Goal: Information Seeking & Learning: Learn about a topic

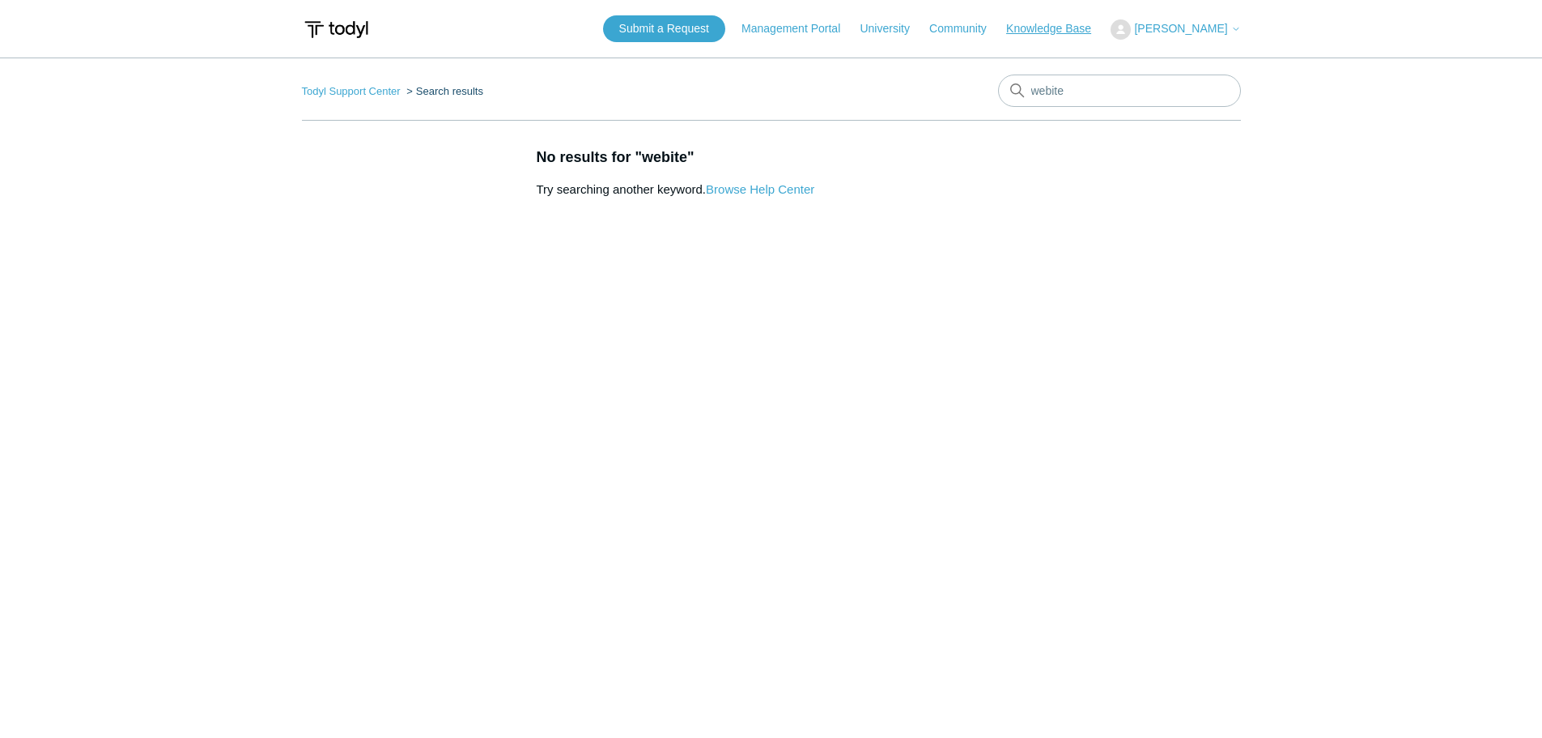
click at [1079, 32] on link "Knowledge Base" at bounding box center [1056, 28] width 101 height 17
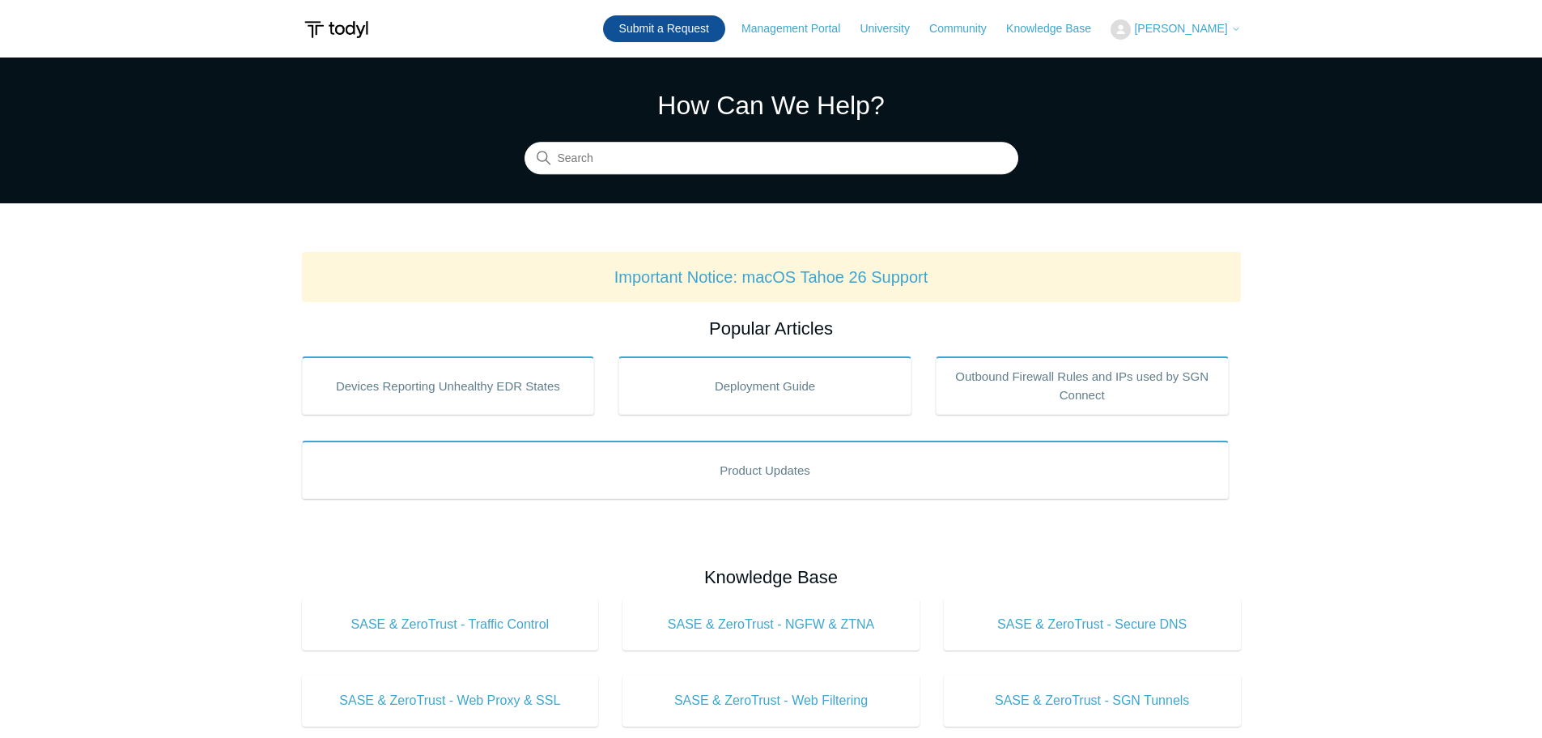
click at [691, 36] on link "Submit a Request" at bounding box center [664, 28] width 122 height 27
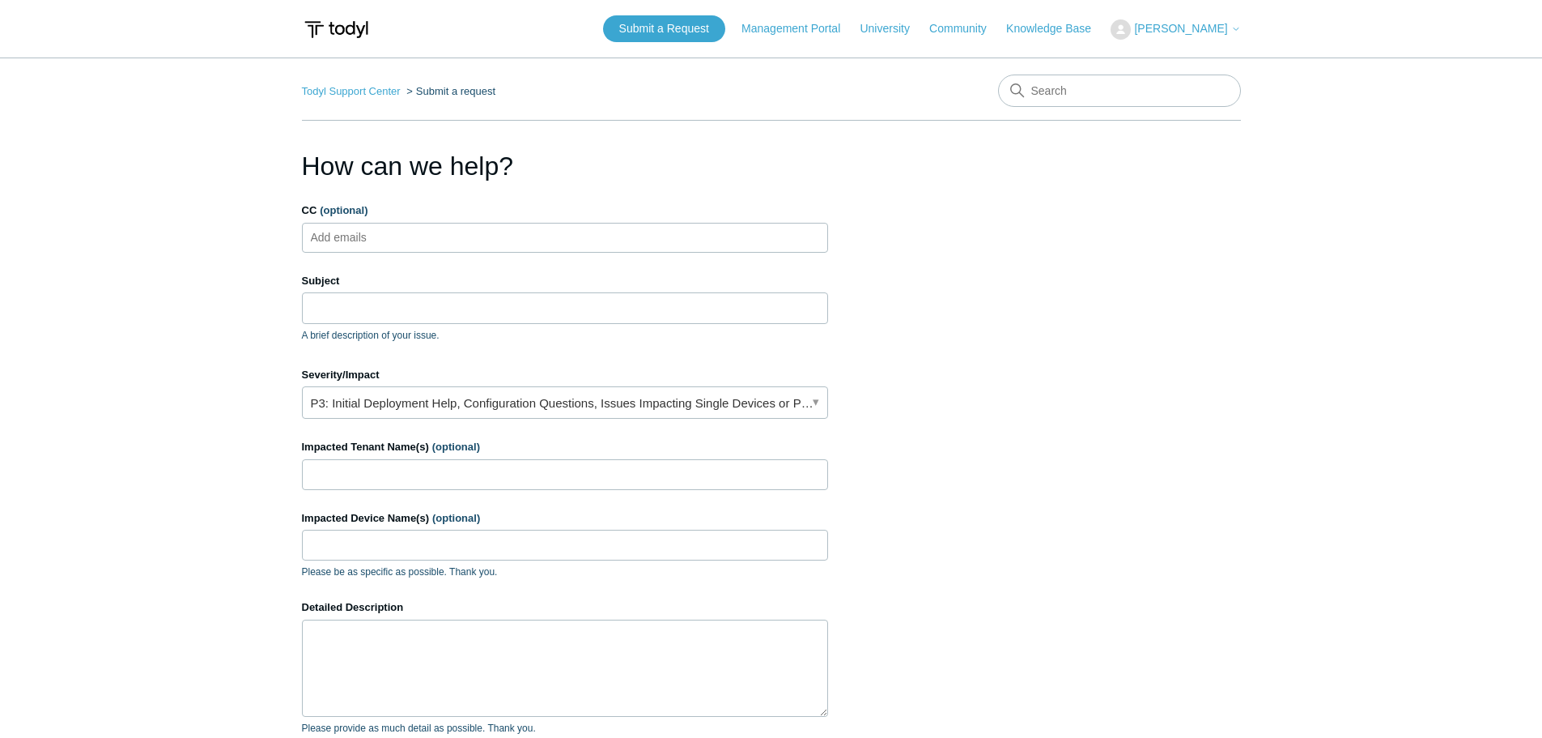
click at [457, 250] on ul "Add emails" at bounding box center [565, 238] width 526 height 30
click at [431, 296] on input "Subject" at bounding box center [565, 307] width 526 height 31
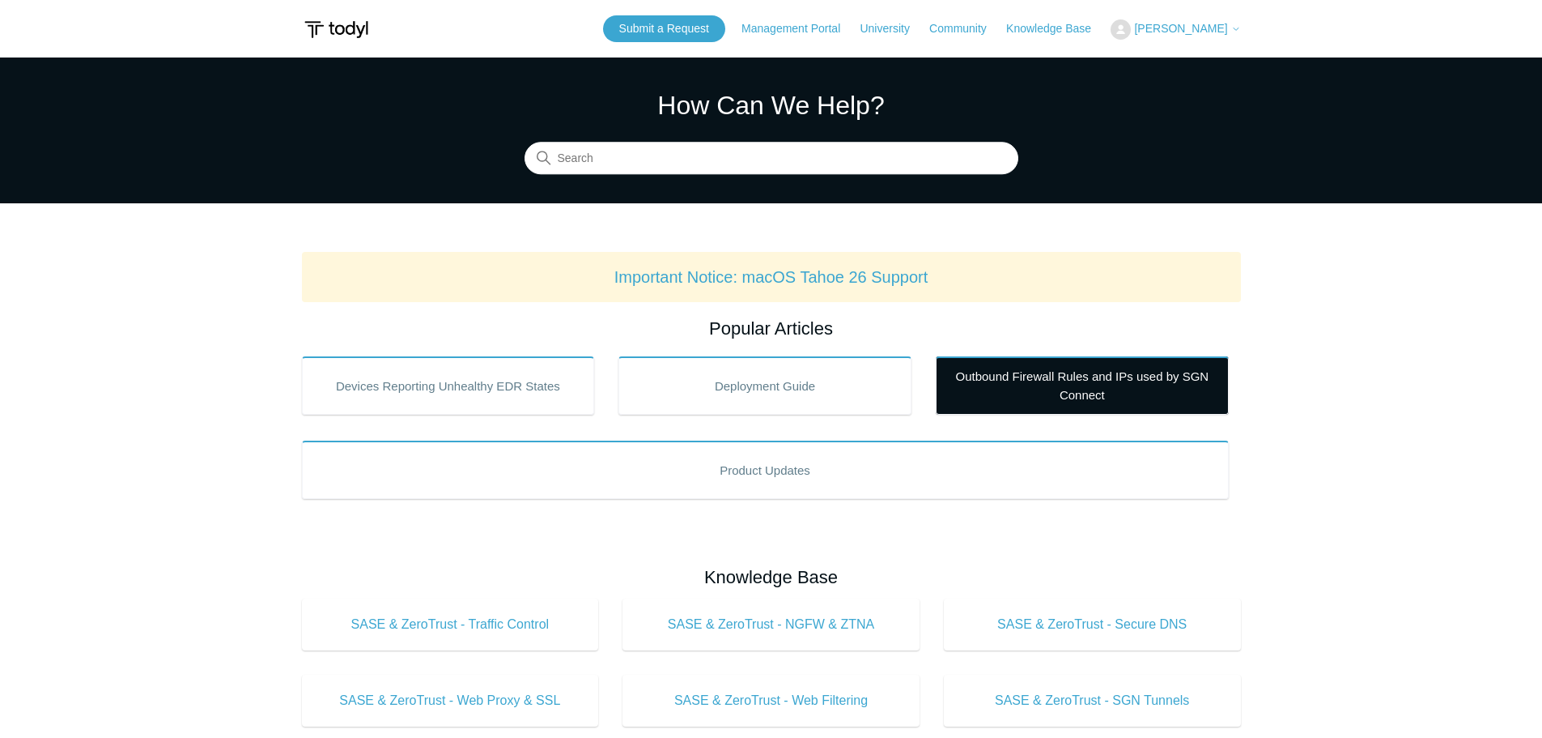
click at [1081, 378] on link "Outbound Firewall Rules and IPs used by SGN Connect" at bounding box center [1082, 385] width 293 height 58
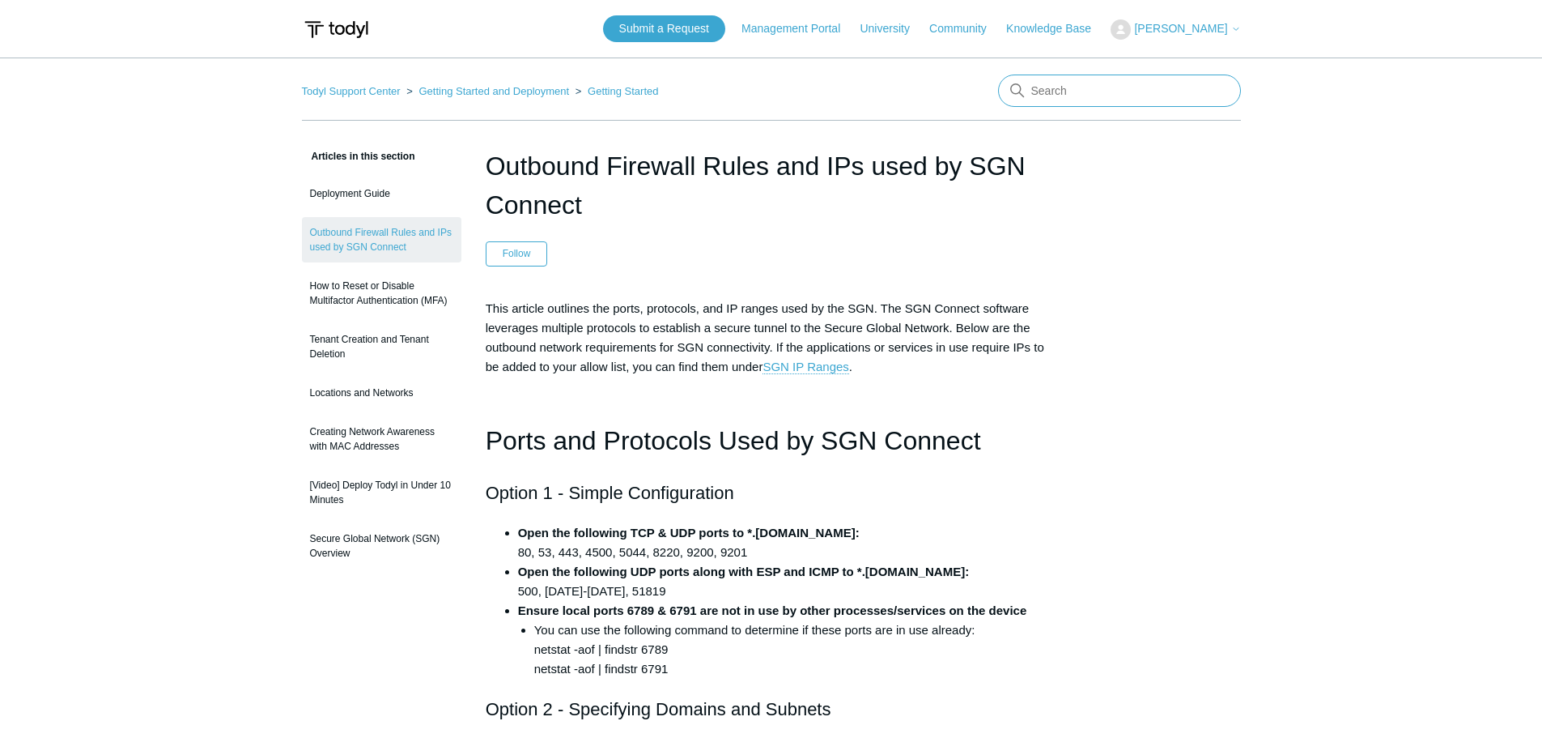
drag, startPoint x: 1096, startPoint y: 93, endPoint x: 1106, endPoint y: 92, distance: 9.7
click at [1099, 92] on input "Search" at bounding box center [1119, 90] width 243 height 32
type input "SASE exception rule"
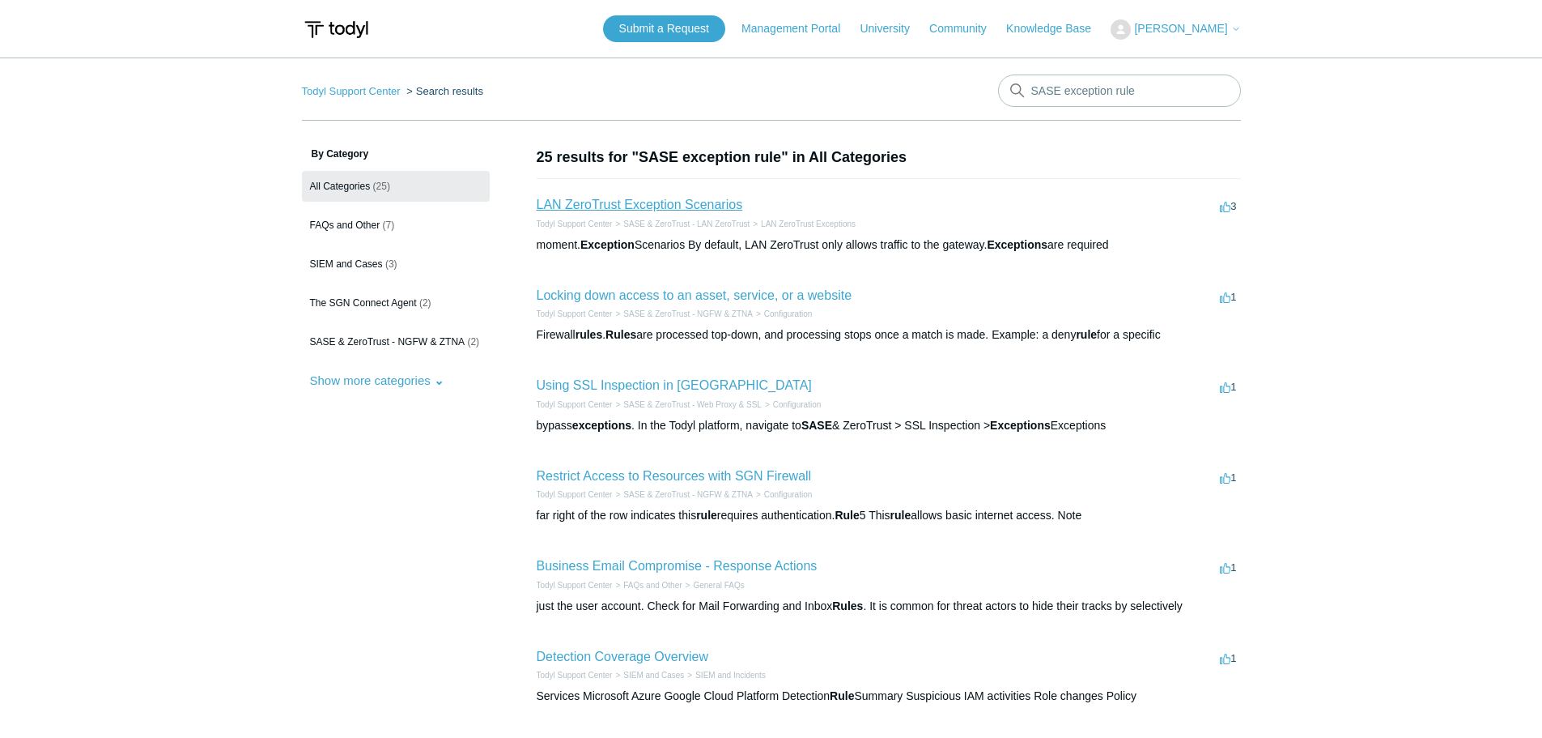
click at [649, 207] on link "LAN ZeroTrust Exception Scenarios" at bounding box center [640, 205] width 206 height 14
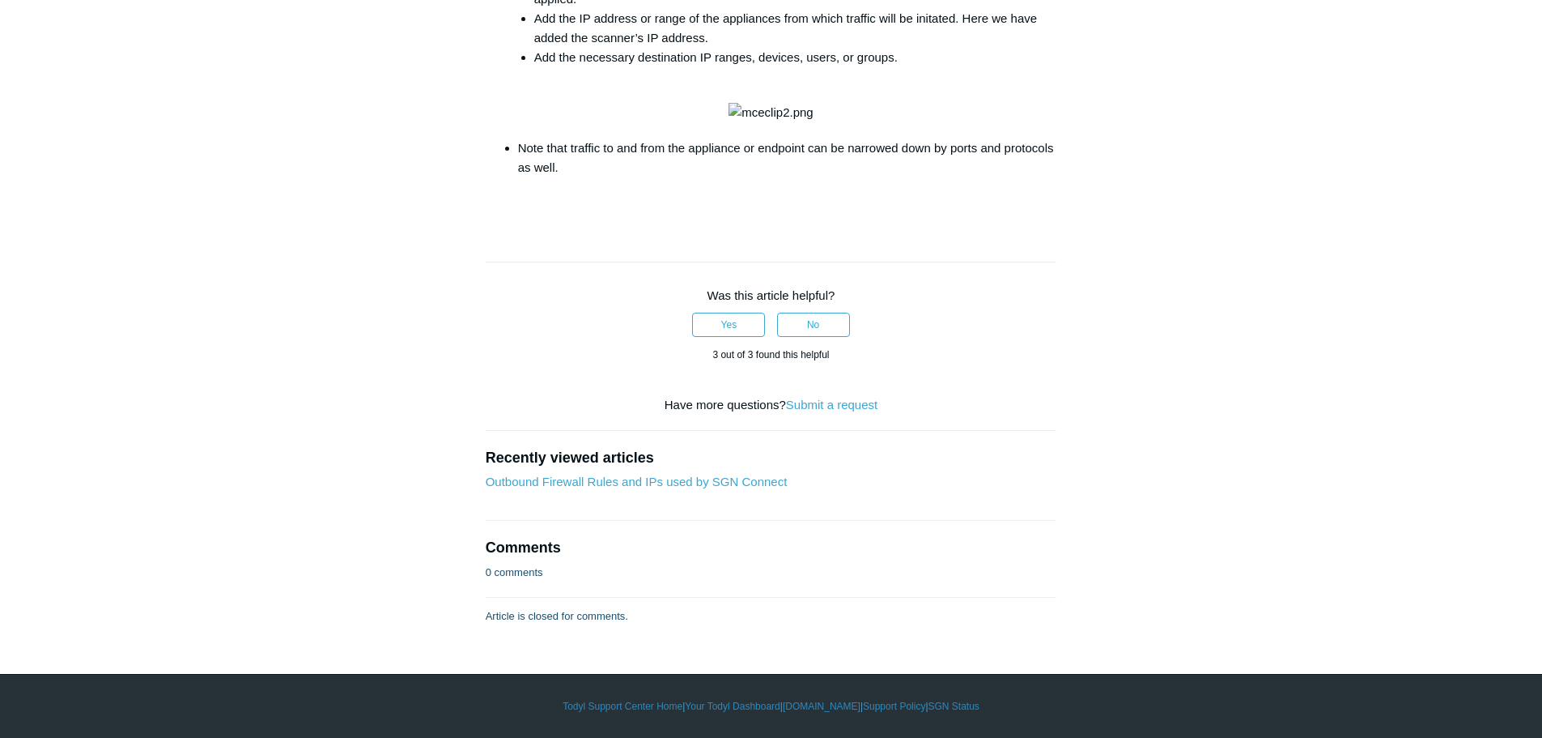
scroll to position [2996, 0]
click at [759, 488] on link "Outbound Firewall Rules and IPs used by SGN Connect" at bounding box center [637, 481] width 302 height 14
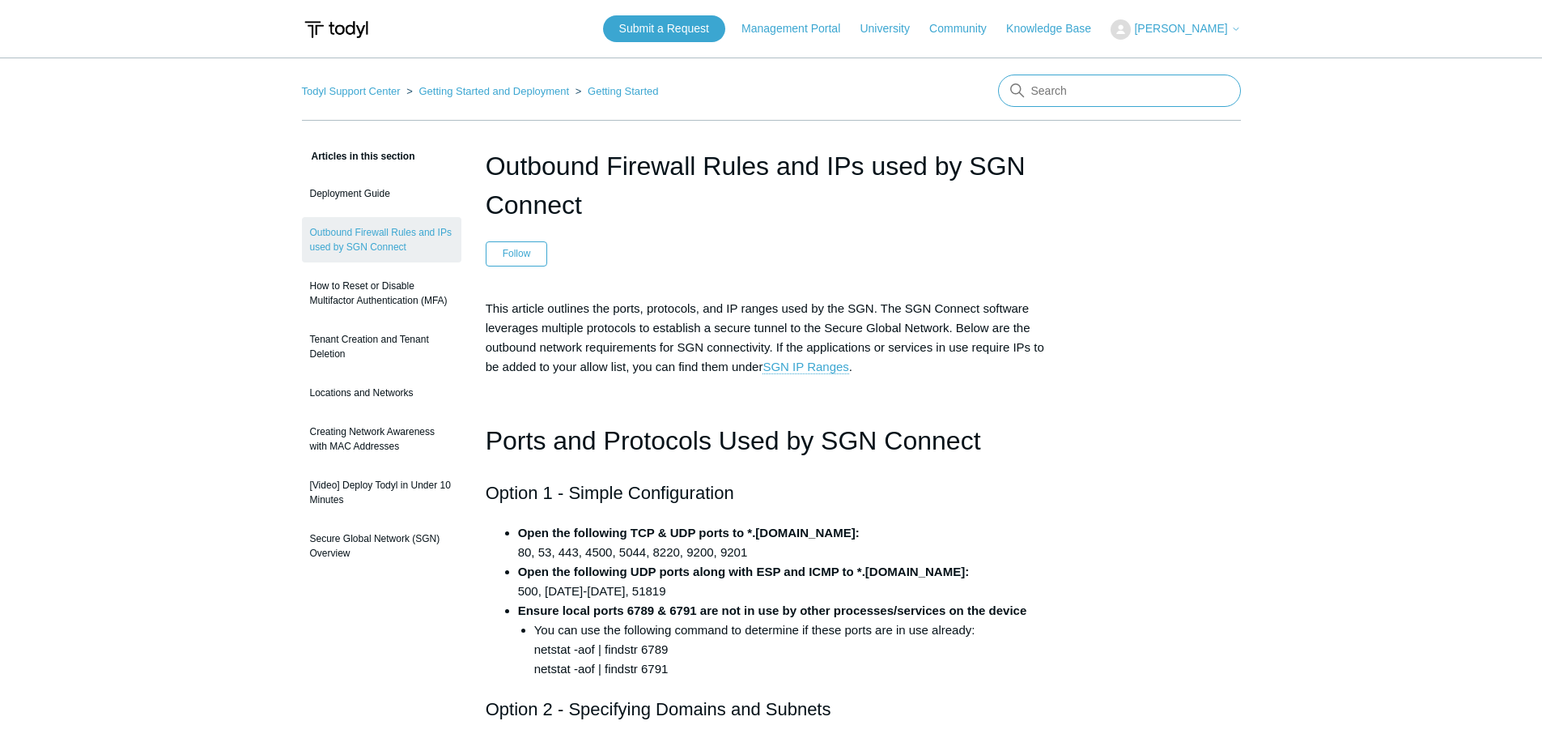
click at [1113, 84] on input "Search" at bounding box center [1119, 90] width 243 height 32
type input "bypass"
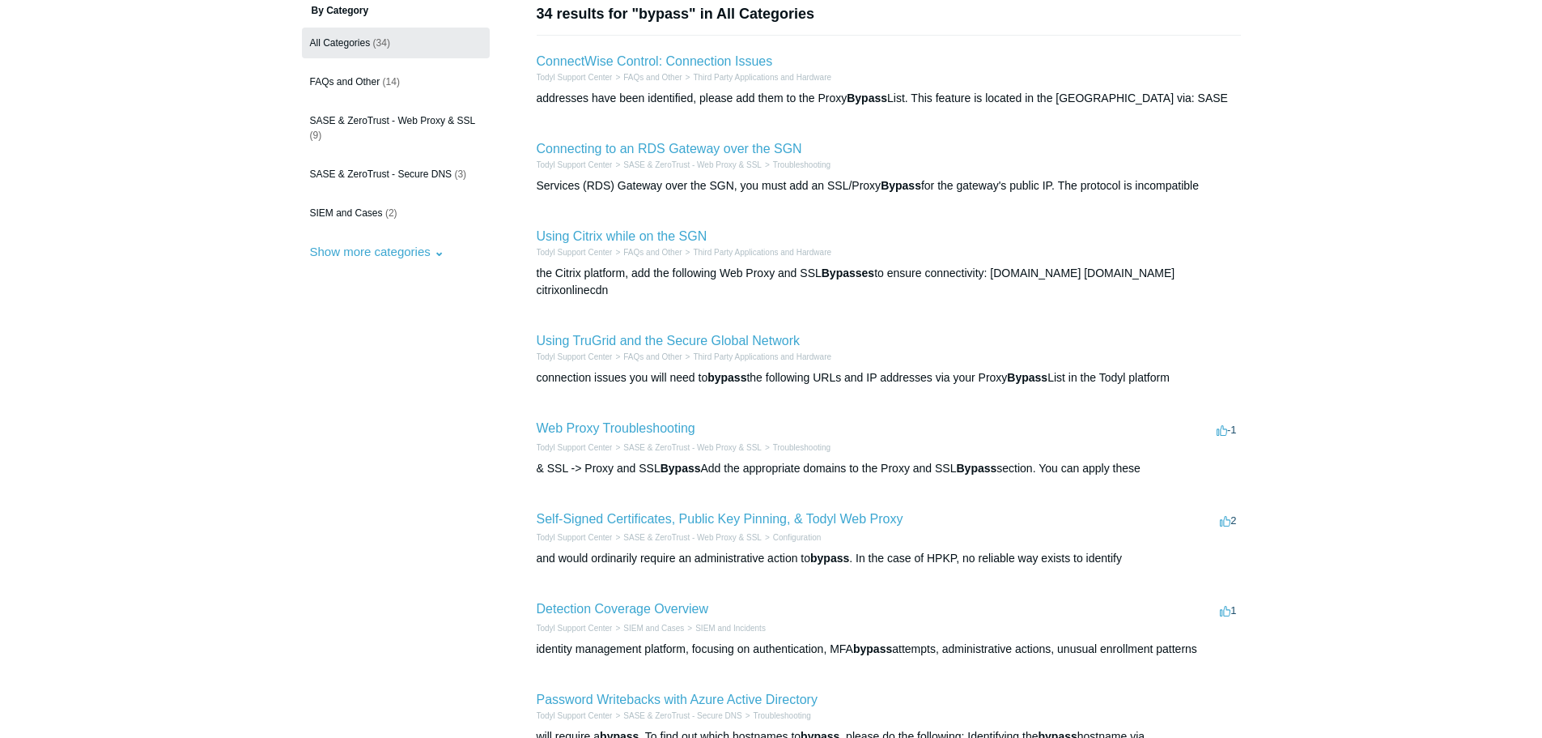
scroll to position [162, 0]
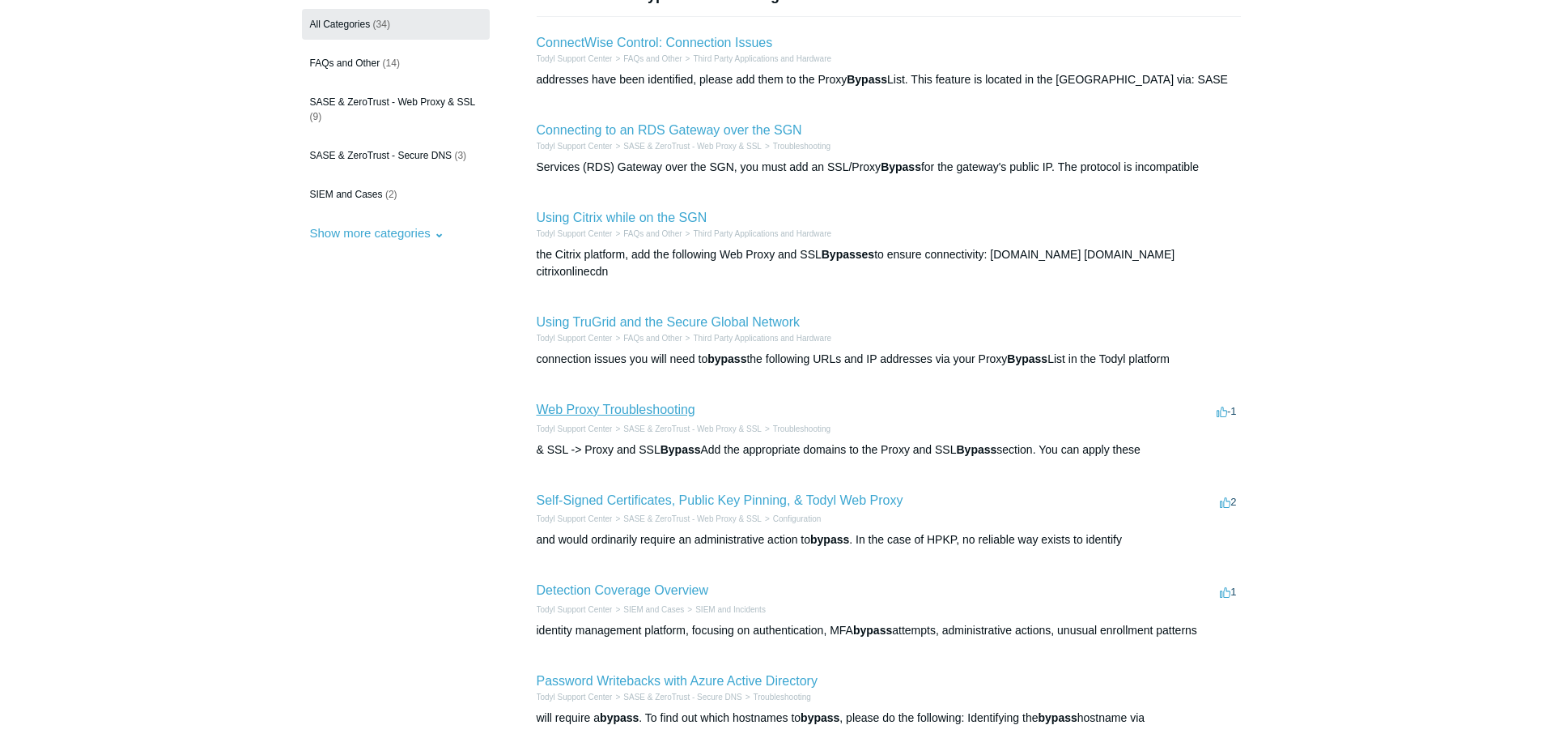
click at [606, 402] on link "Web Proxy Troubleshooting" at bounding box center [616, 409] width 159 height 14
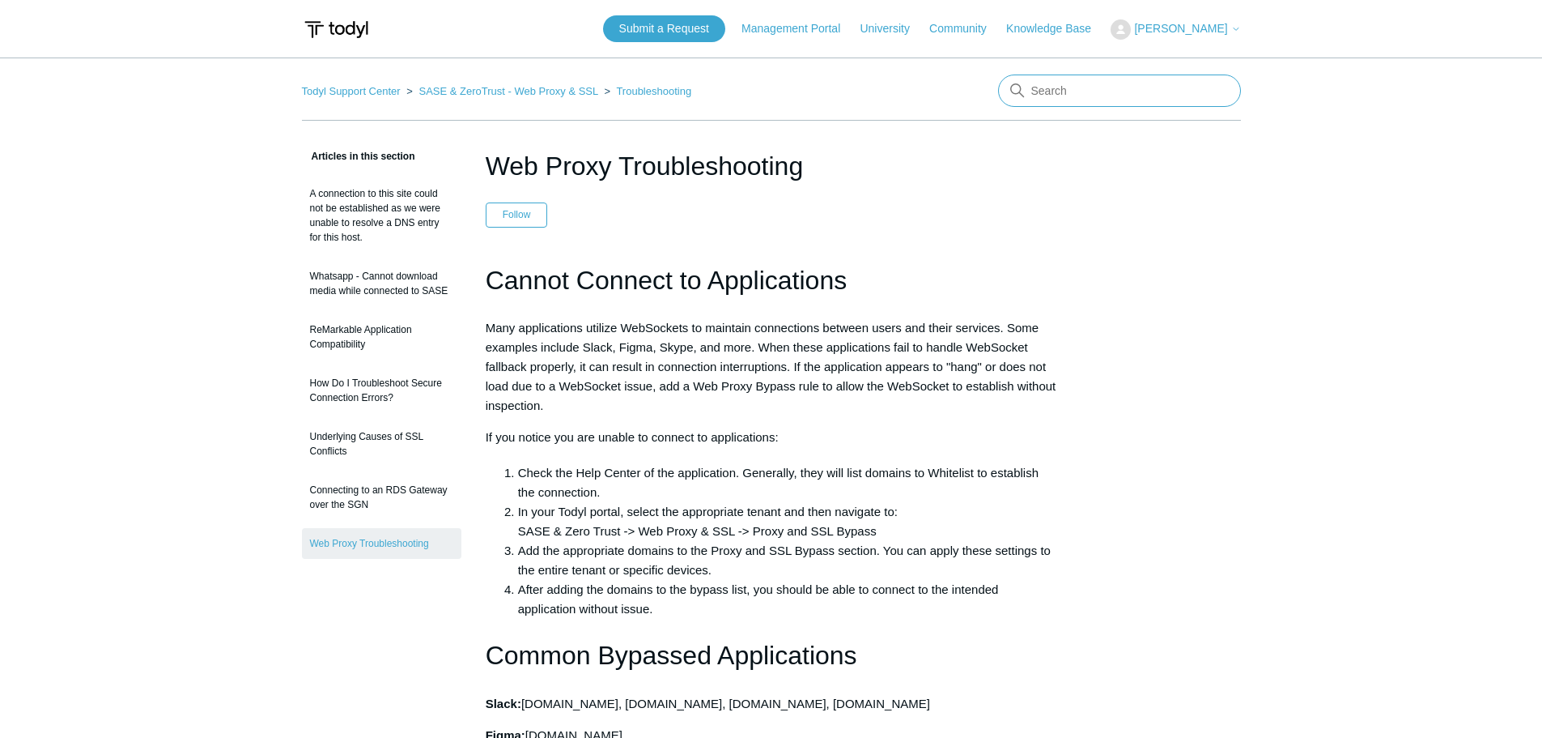
click at [1094, 100] on input "Search" at bounding box center [1119, 90] width 243 height 32
type input "local routing policies"
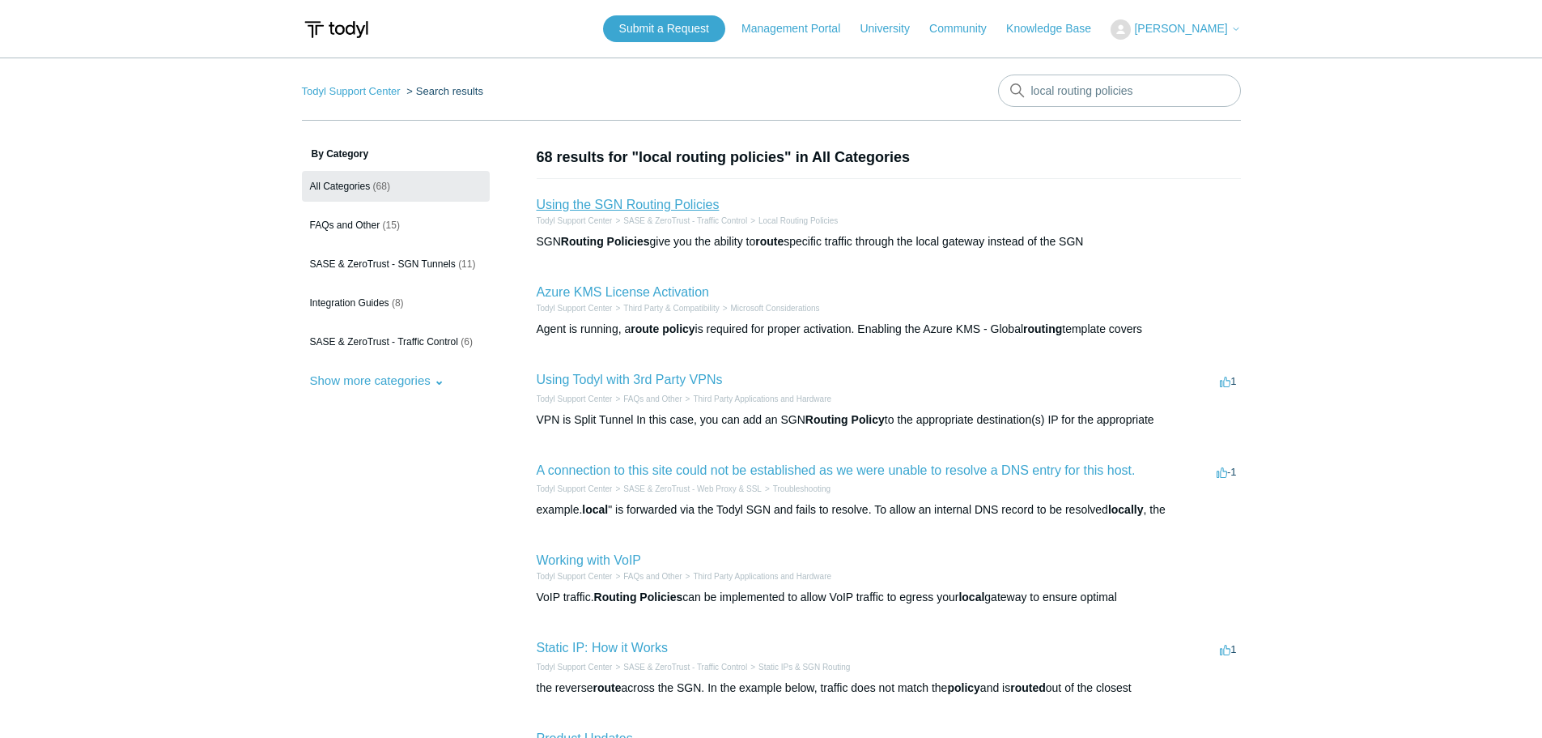
click at [683, 199] on link "Using the SGN Routing Policies" at bounding box center [628, 205] width 183 height 14
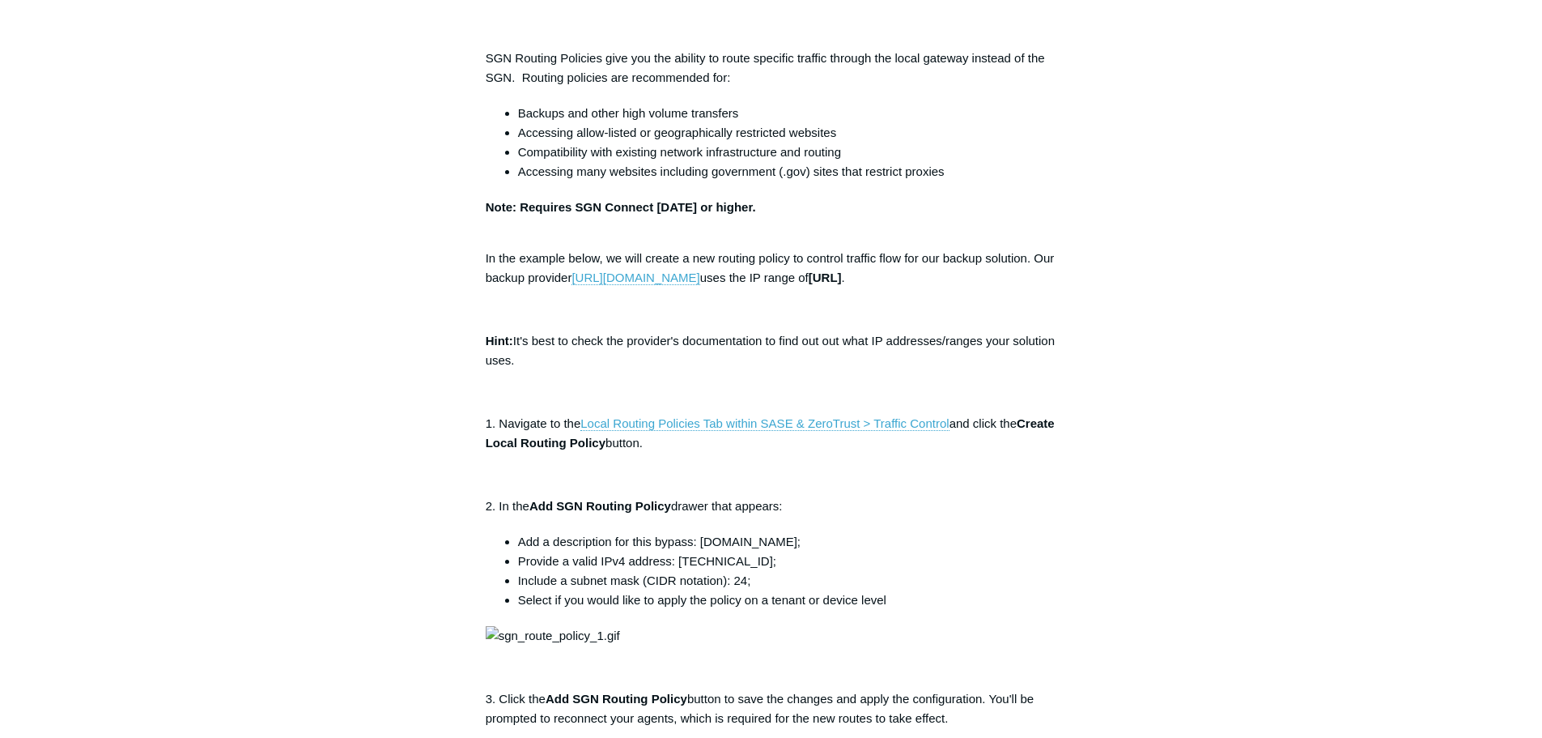
scroll to position [162, 0]
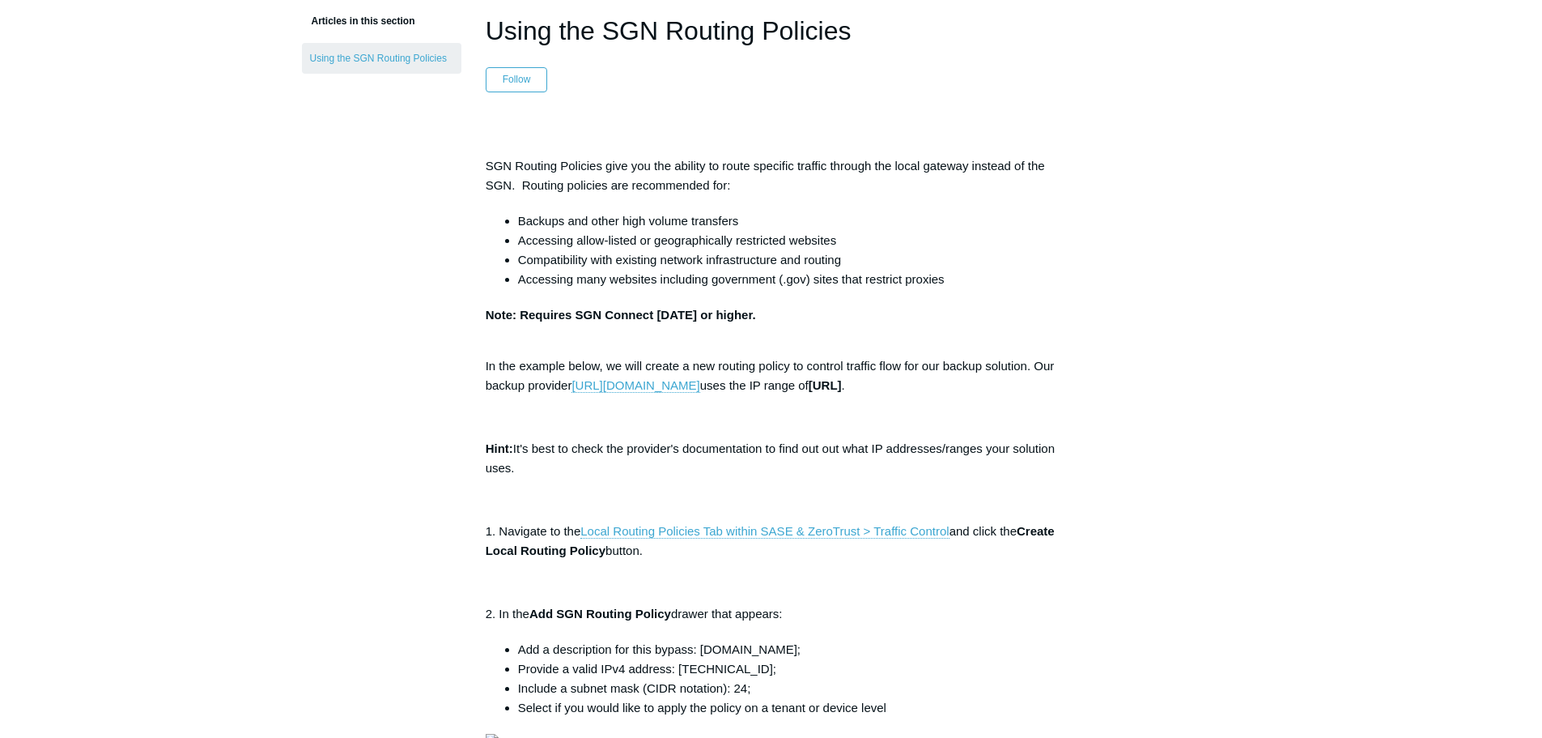
scroll to position [0, 0]
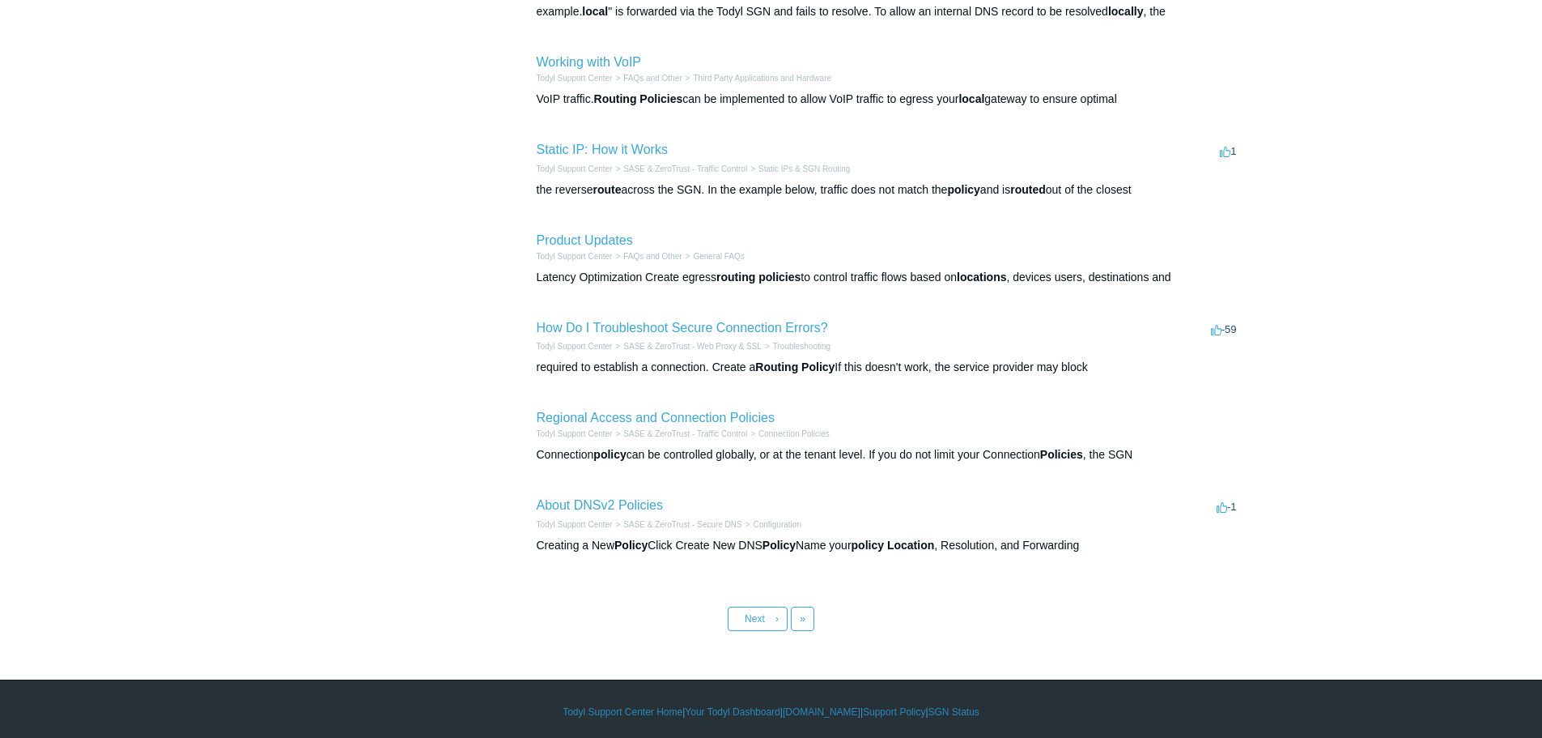
scroll to position [504, 0]
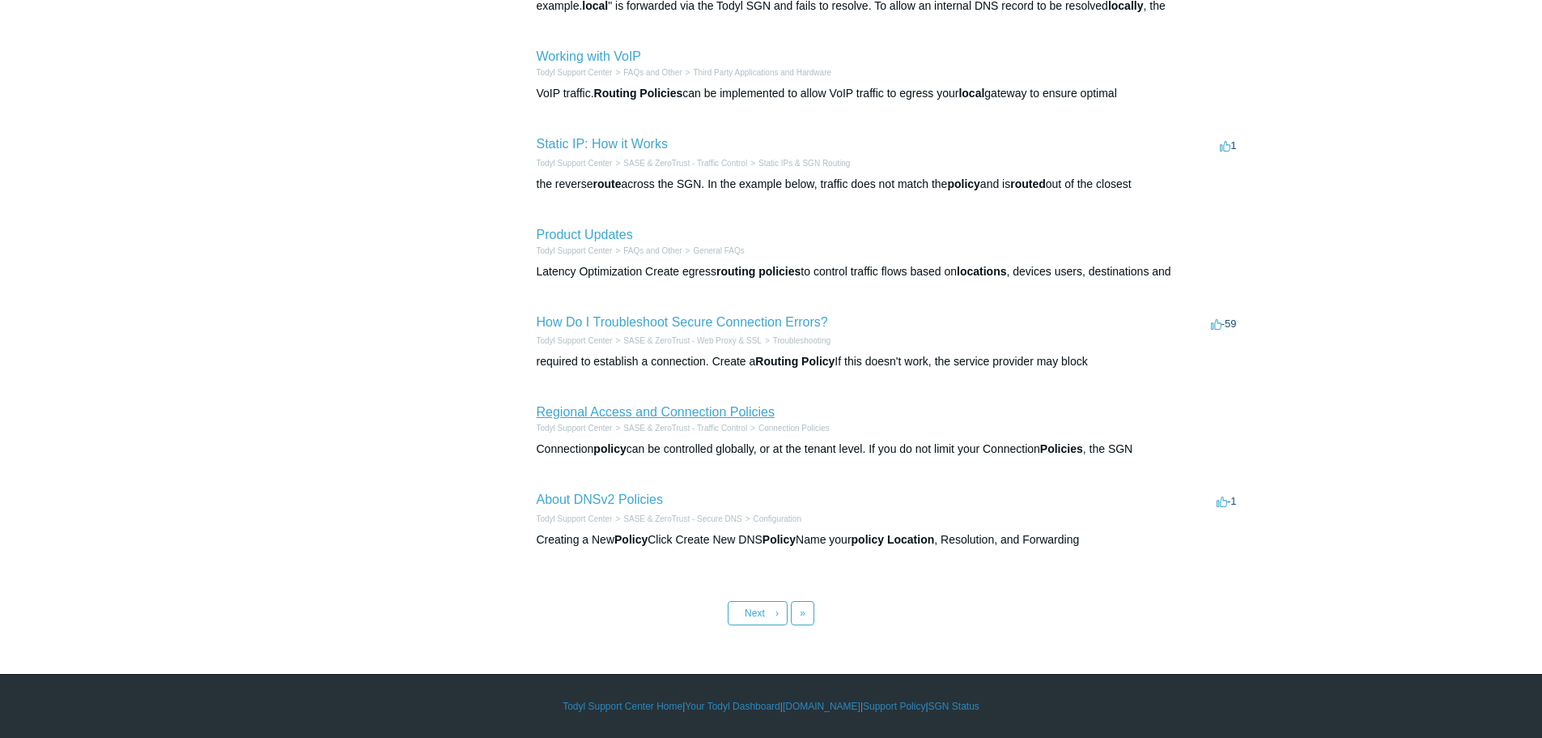
click at [599, 409] on link "Regional Access and Connection Policies" at bounding box center [656, 412] width 238 height 14
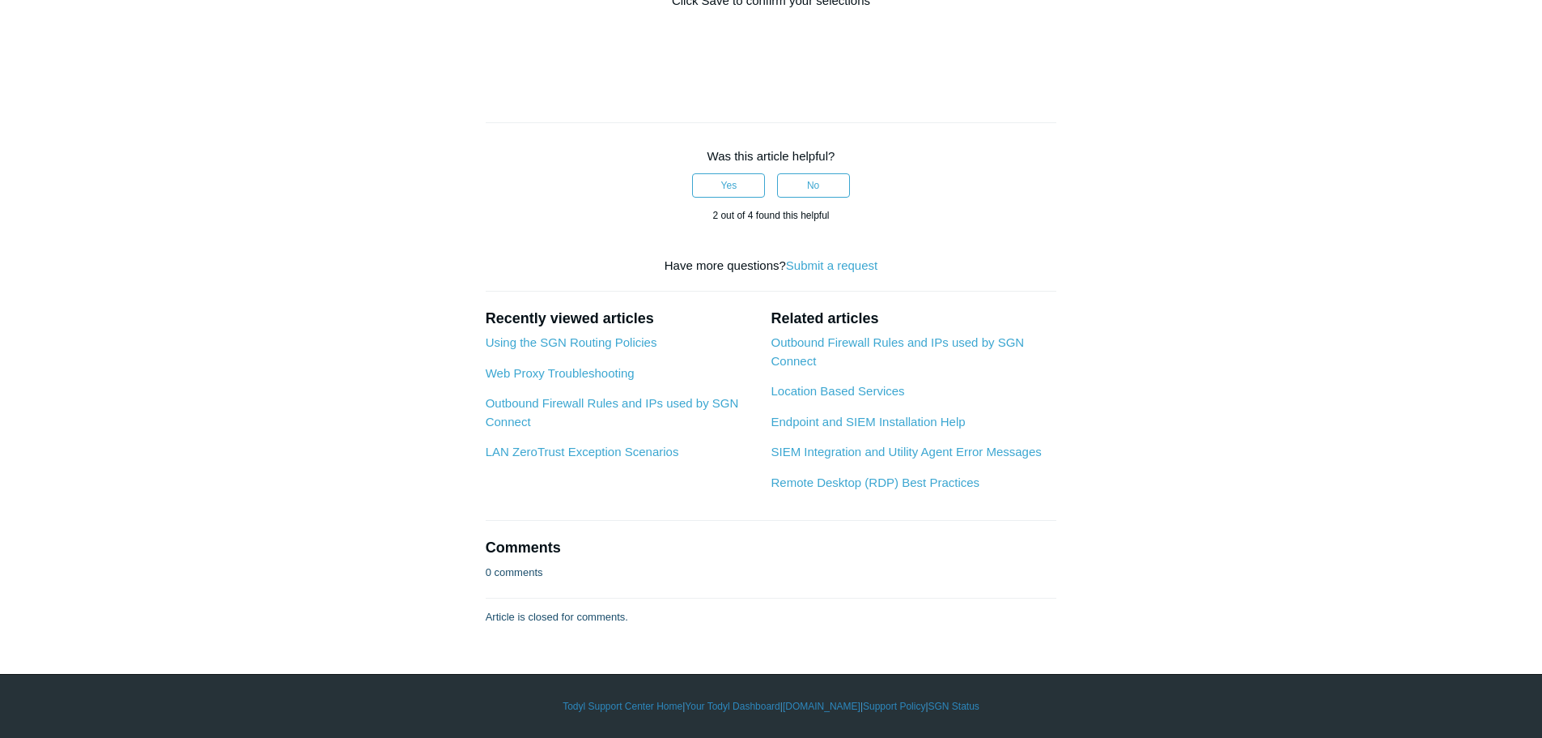
scroll to position [1287, 0]
click at [605, 344] on link "Using the SGN Routing Policies" at bounding box center [572, 342] width 172 height 14
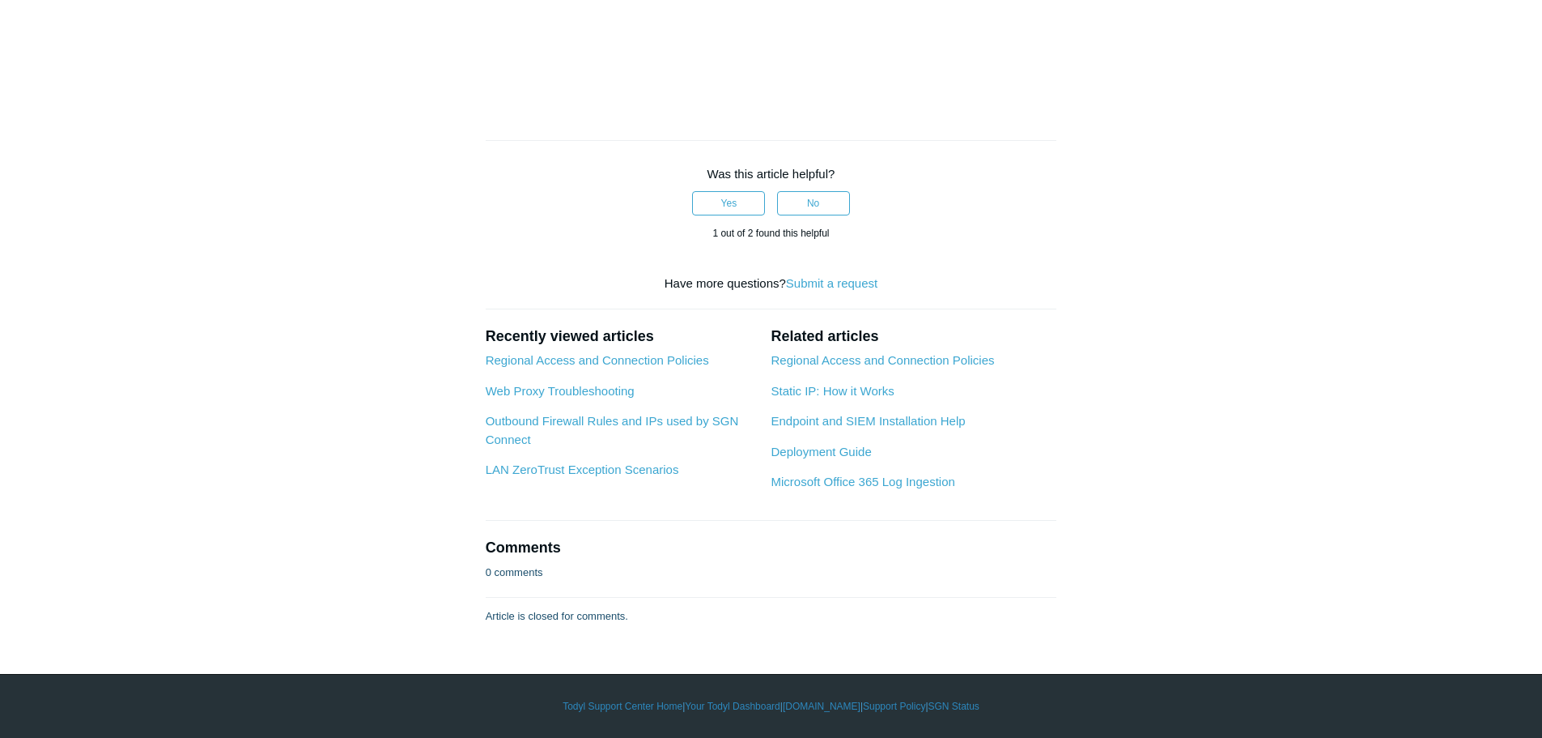
scroll to position [1866, 0]
click at [601, 386] on link "Web Proxy Troubleshooting" at bounding box center [560, 391] width 149 height 14
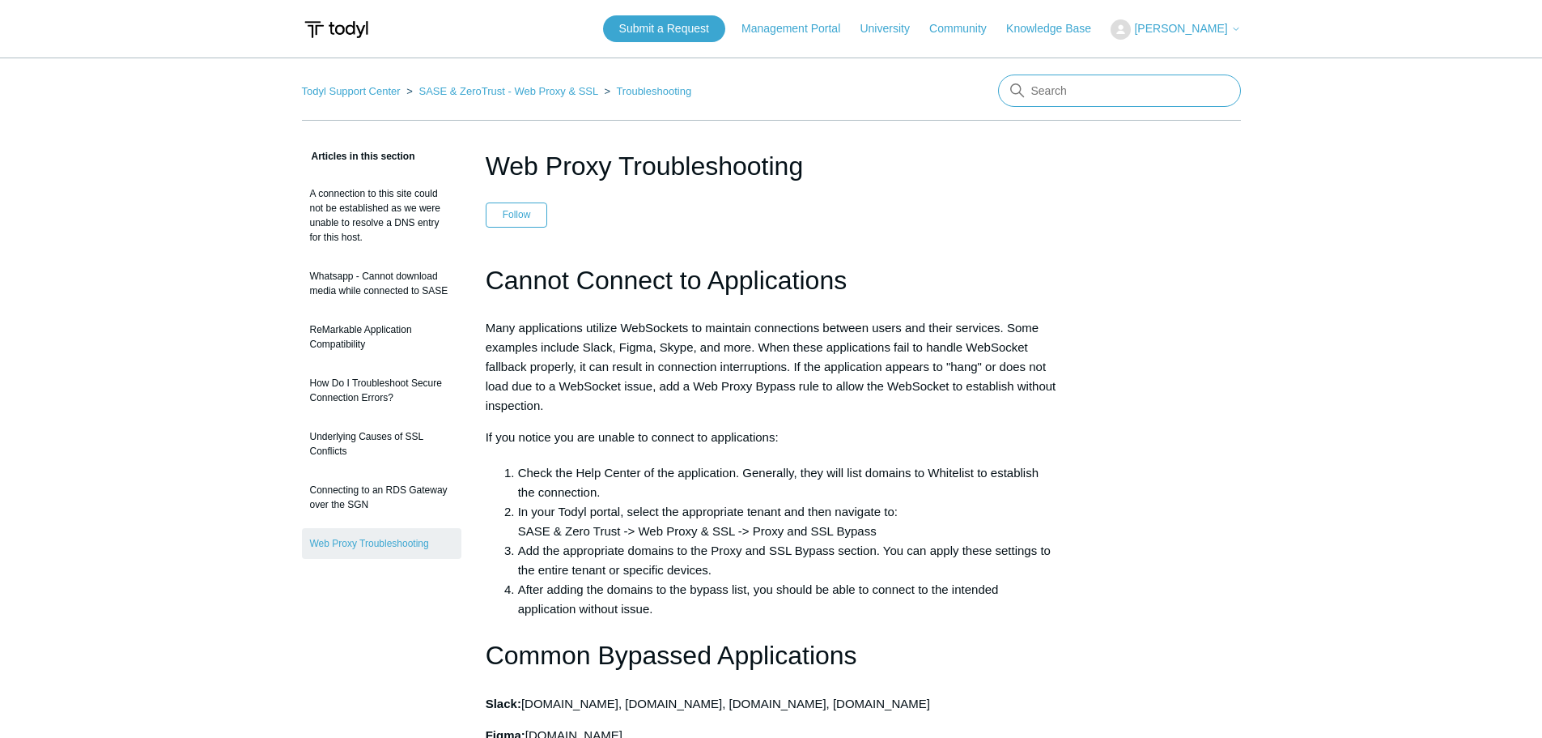
click at [1132, 94] on input "Search" at bounding box center [1119, 90] width 243 height 32
type input "fqdn"
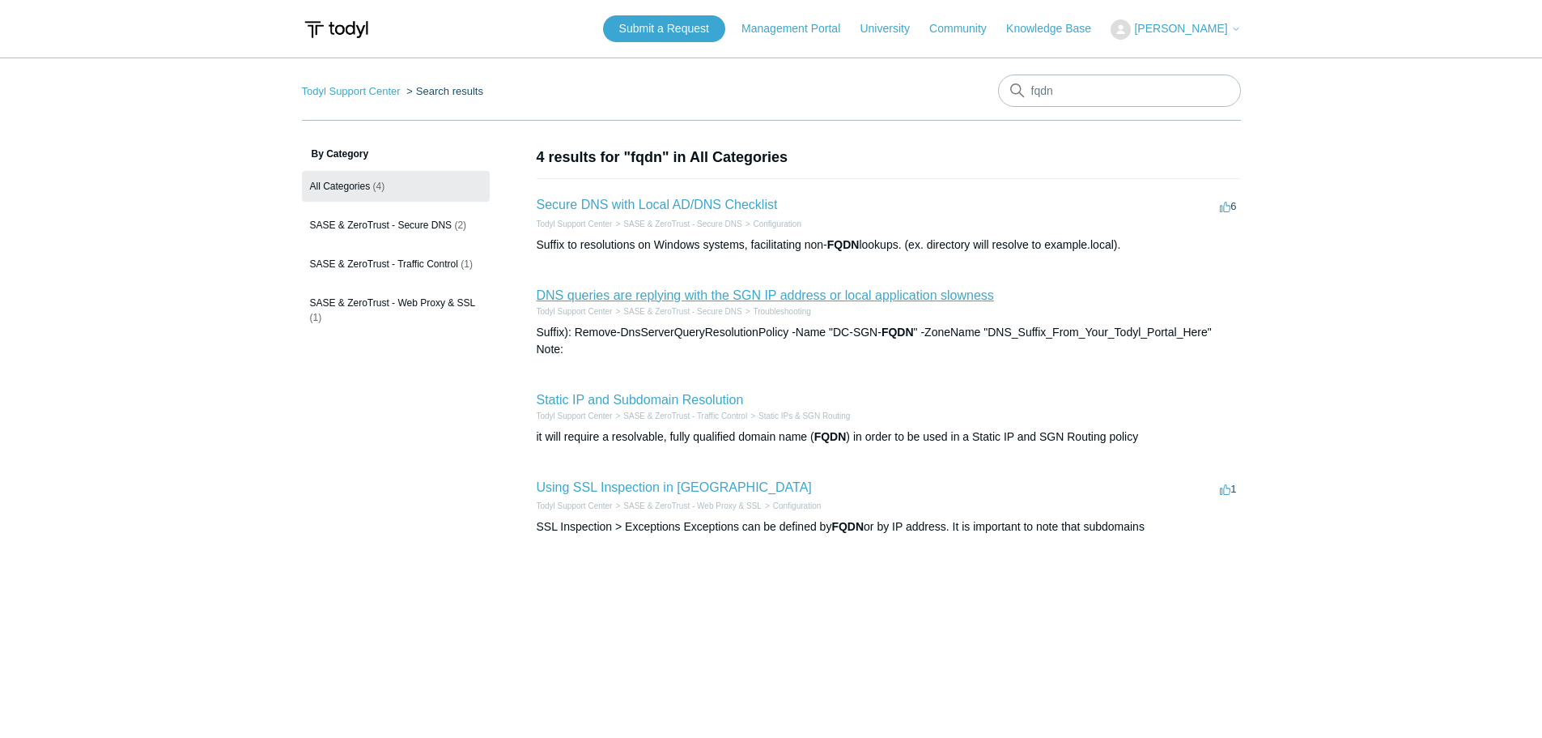
click at [817, 295] on link "DNS queries are replying with the SGN IP address or local application slowness" at bounding box center [765, 295] width 457 height 14
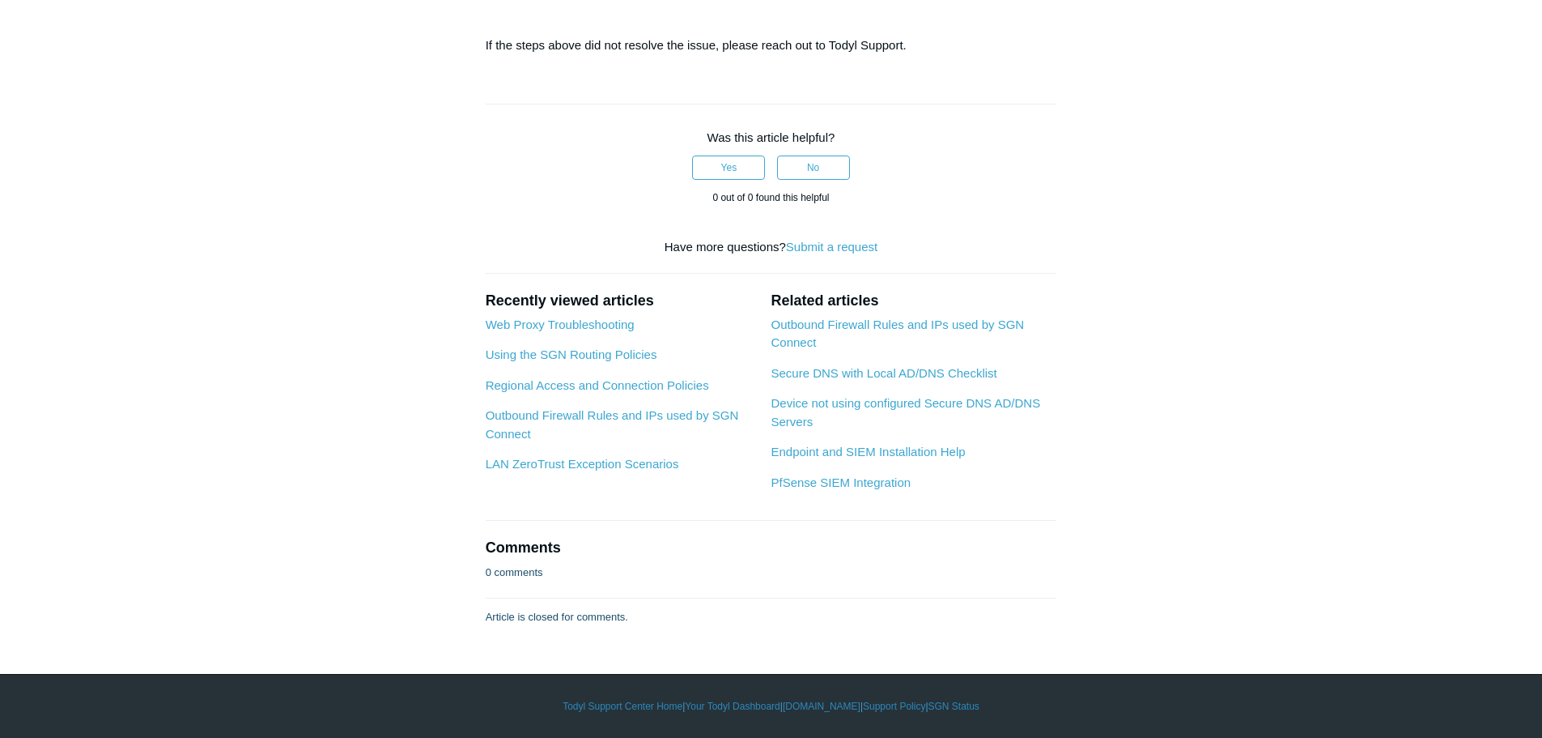
scroll to position [1376, 0]
click at [696, 440] on link "Outbound Firewall Rules and IPs used by SGN Connect" at bounding box center [612, 424] width 253 height 32
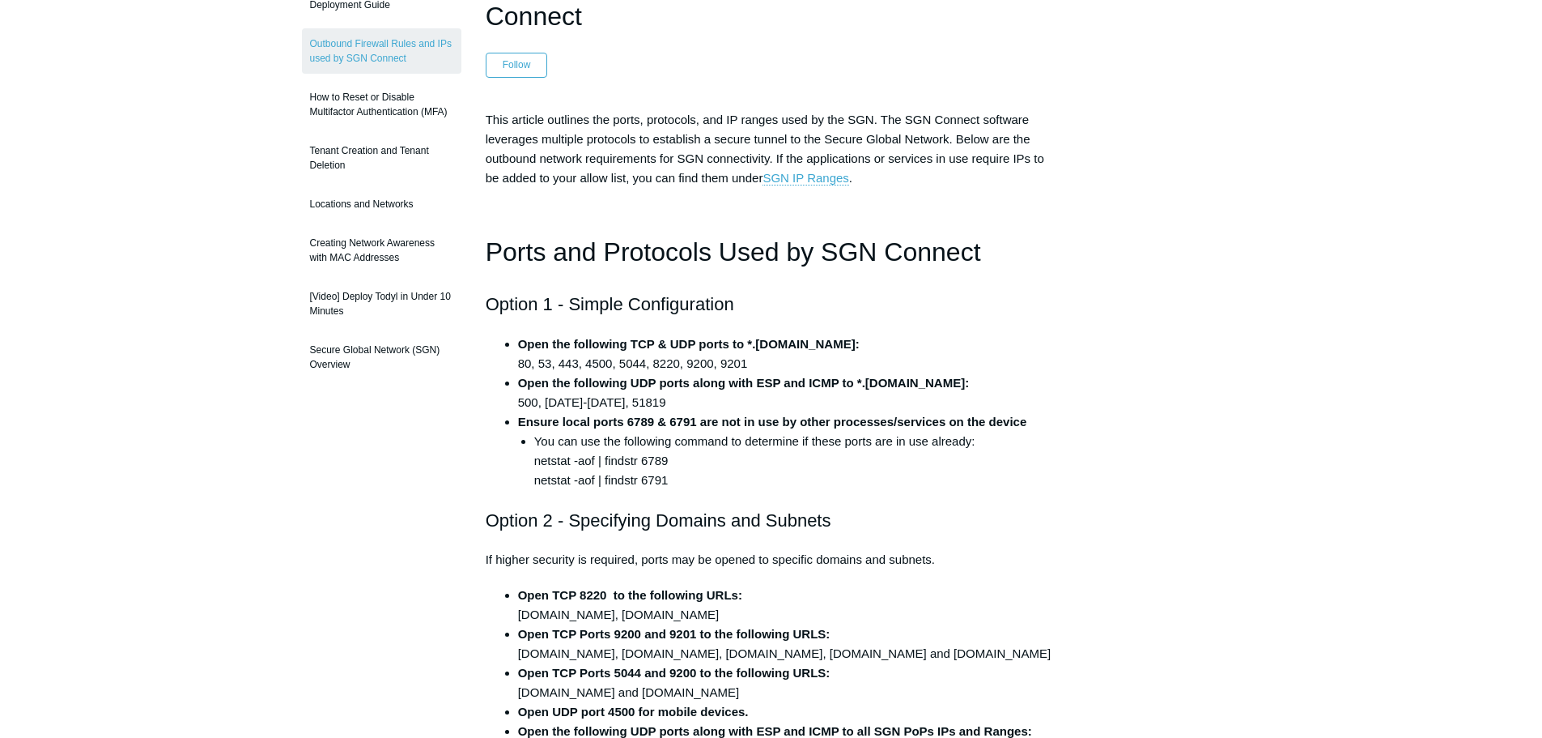
scroll to position [324, 0]
